Goal: Use online tool/utility: Utilize a website feature to perform a specific function

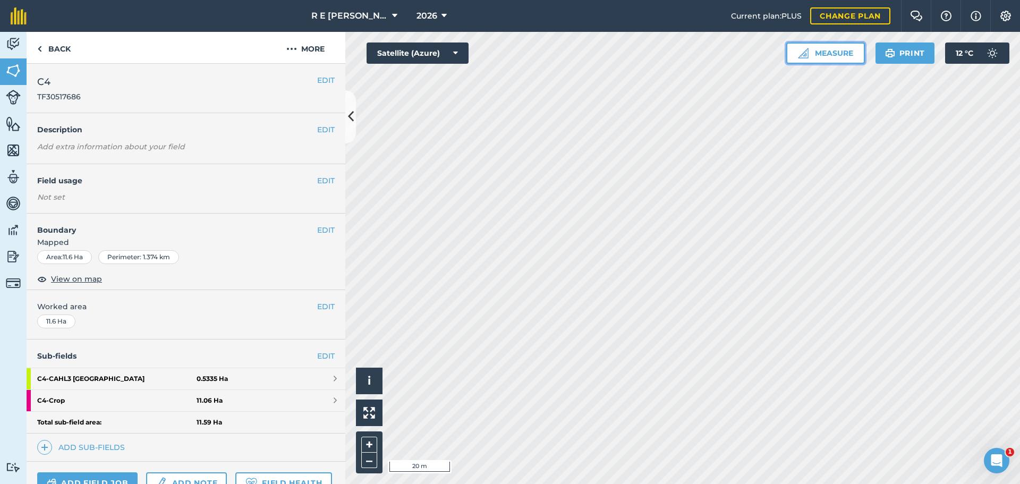
click at [828, 55] on button "Measure" at bounding box center [825, 53] width 79 height 21
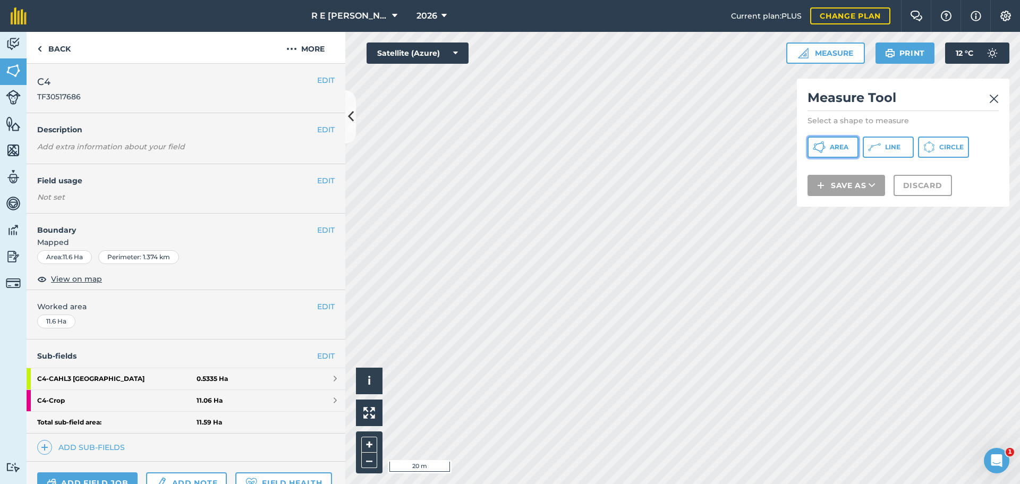
click at [844, 147] on span "Area" at bounding box center [839, 147] width 19 height 9
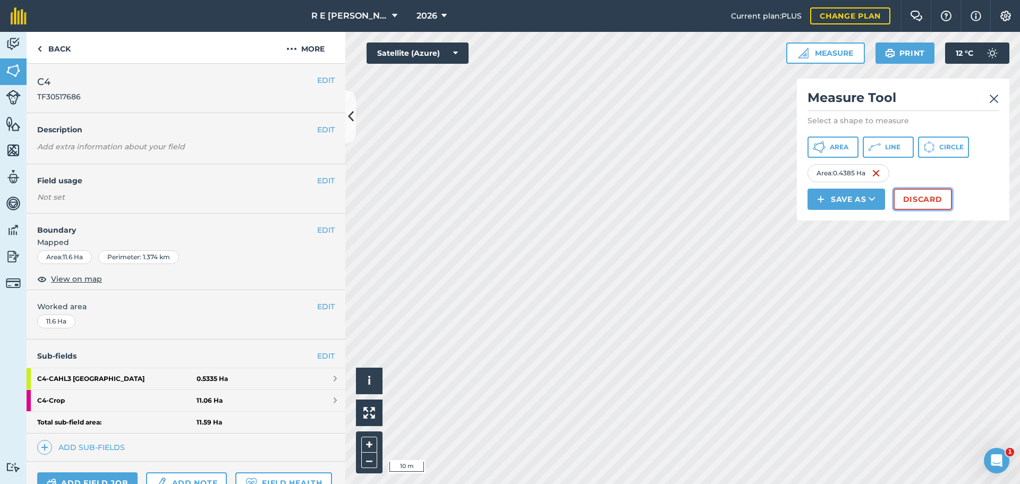
click at [900, 198] on button "Discard" at bounding box center [923, 199] width 58 height 21
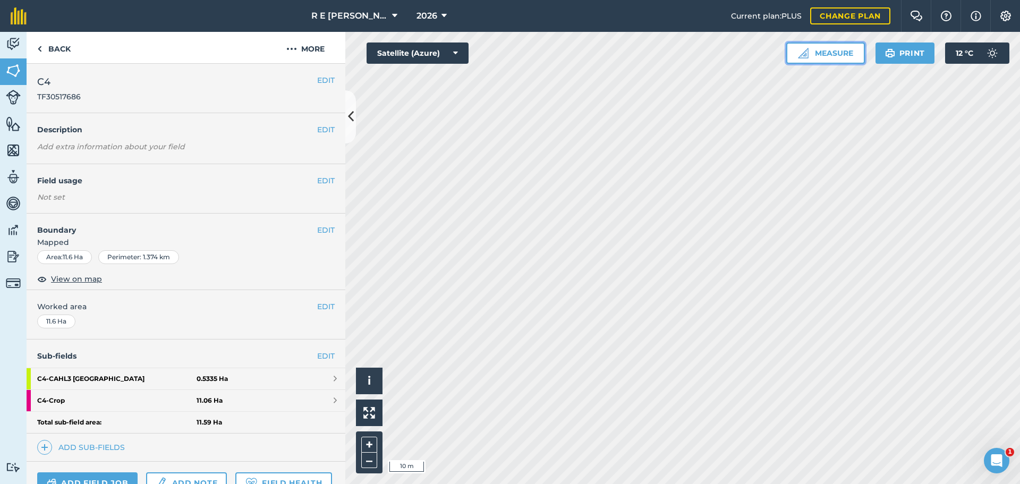
click at [826, 56] on button "Measure" at bounding box center [825, 53] width 79 height 21
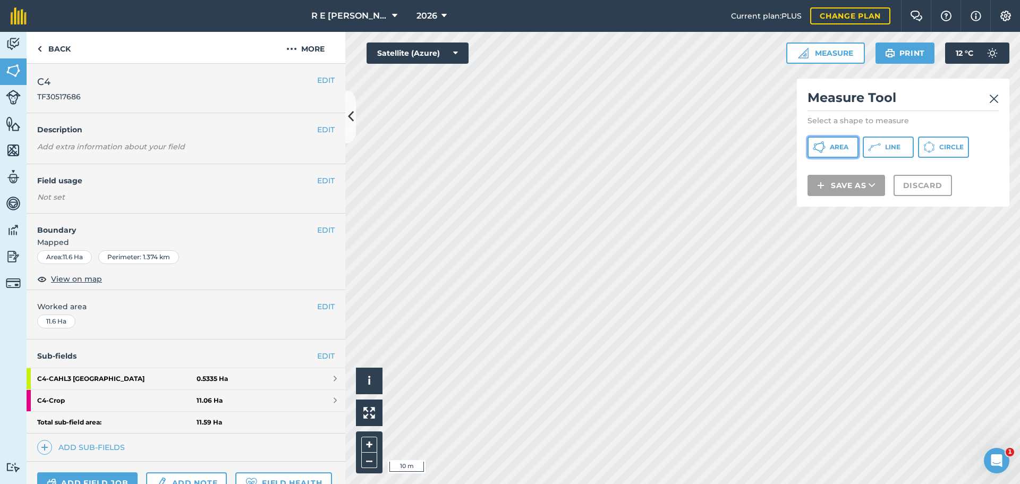
click at [827, 142] on button "Area" at bounding box center [833, 147] width 51 height 21
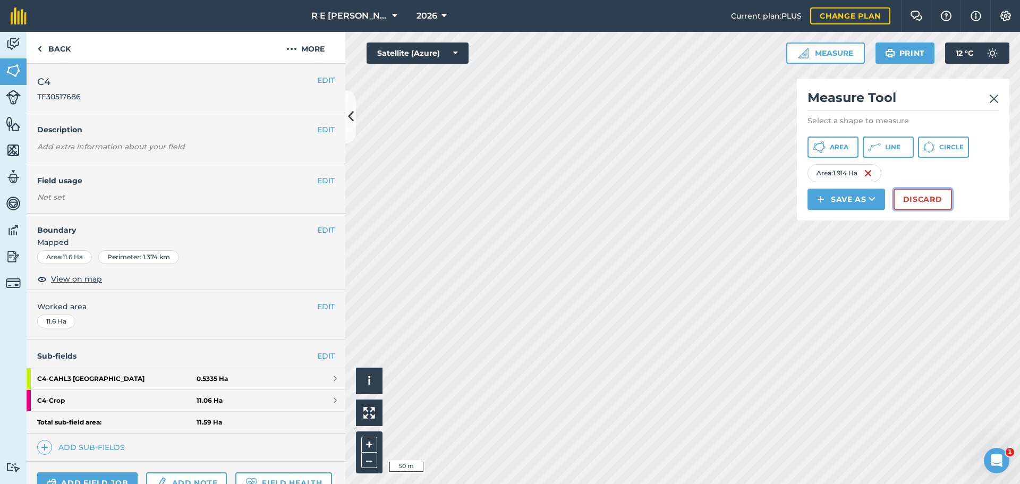
click at [908, 206] on button "Discard" at bounding box center [923, 199] width 58 height 21
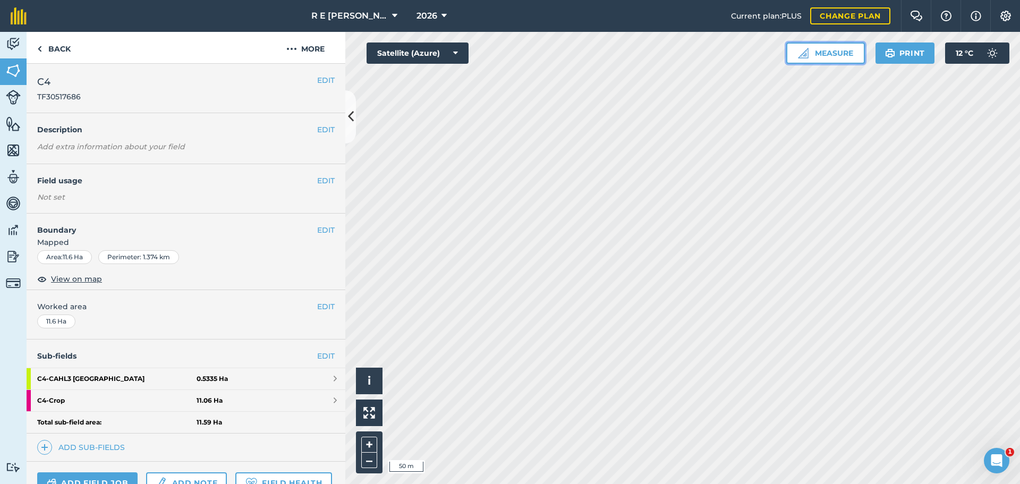
click at [822, 55] on button "Measure" at bounding box center [825, 53] width 79 height 21
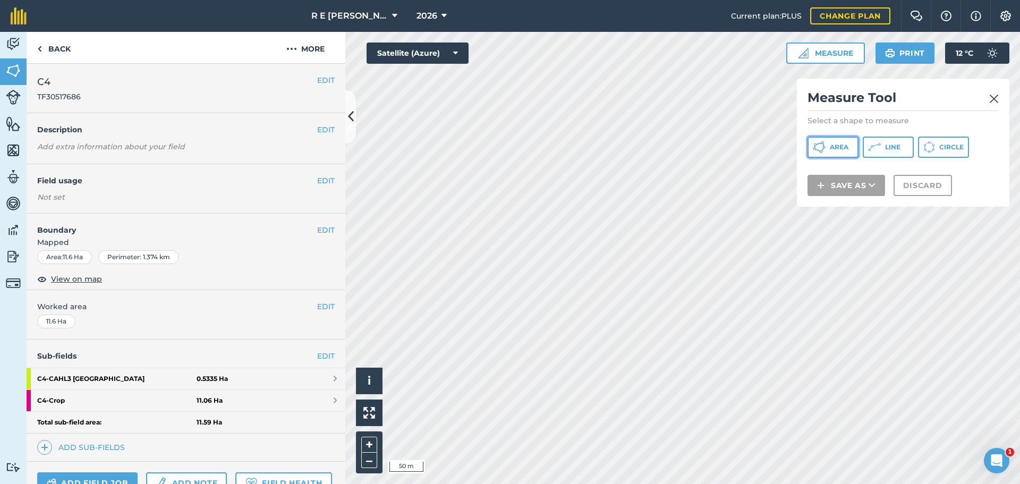
drag, startPoint x: 821, startPoint y: 144, endPoint x: 817, endPoint y: 149, distance: 6.8
click at [821, 145] on icon at bounding box center [819, 147] width 13 height 13
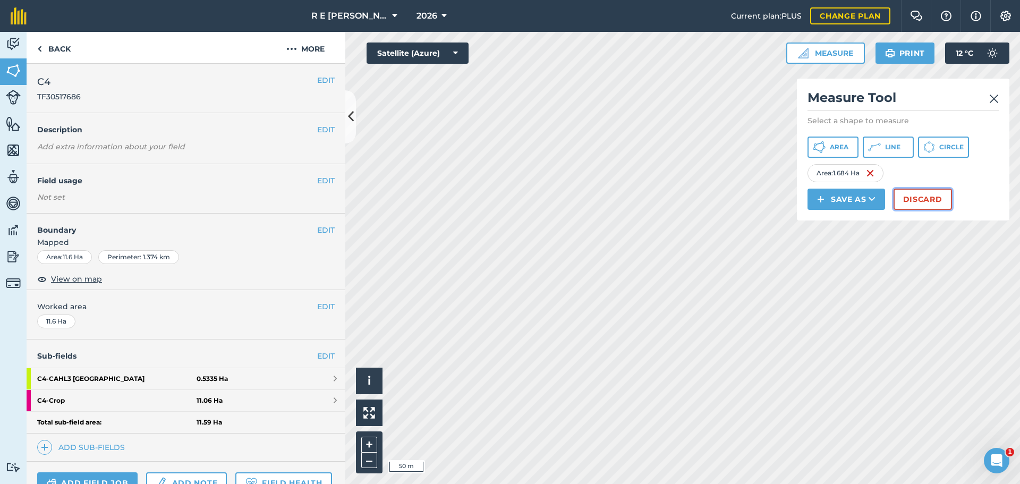
click at [905, 199] on button "Discard" at bounding box center [923, 199] width 58 height 21
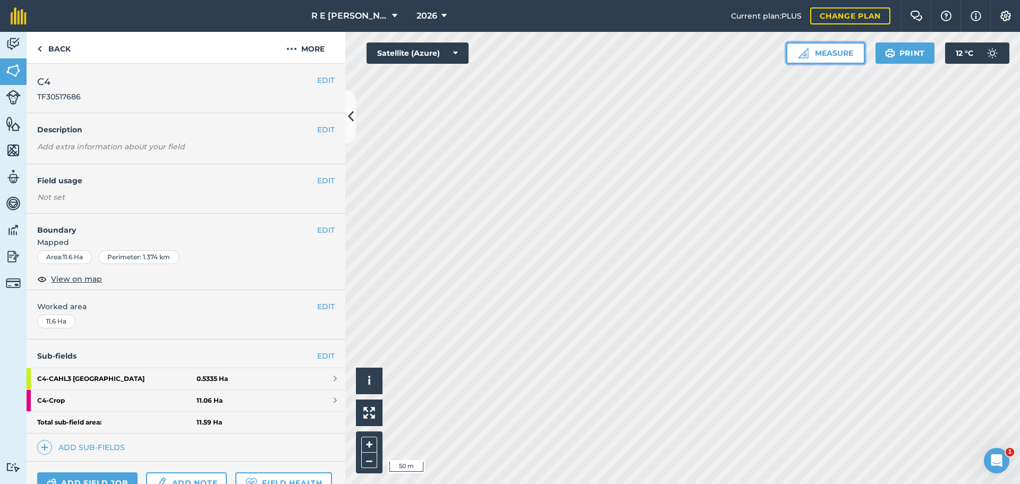
click at [812, 58] on button "Measure" at bounding box center [825, 53] width 79 height 21
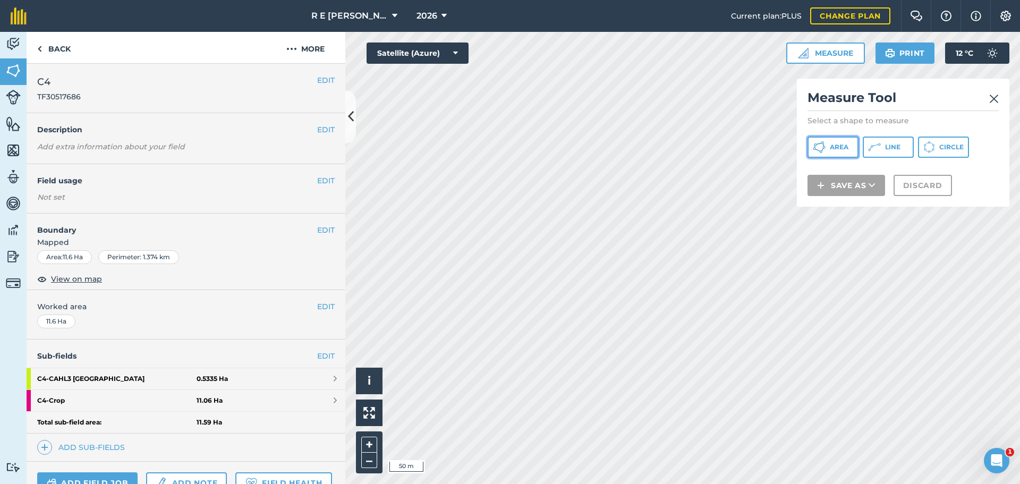
click at [833, 145] on span "Area" at bounding box center [839, 147] width 19 height 9
